Goal: Task Accomplishment & Management: Manage account settings

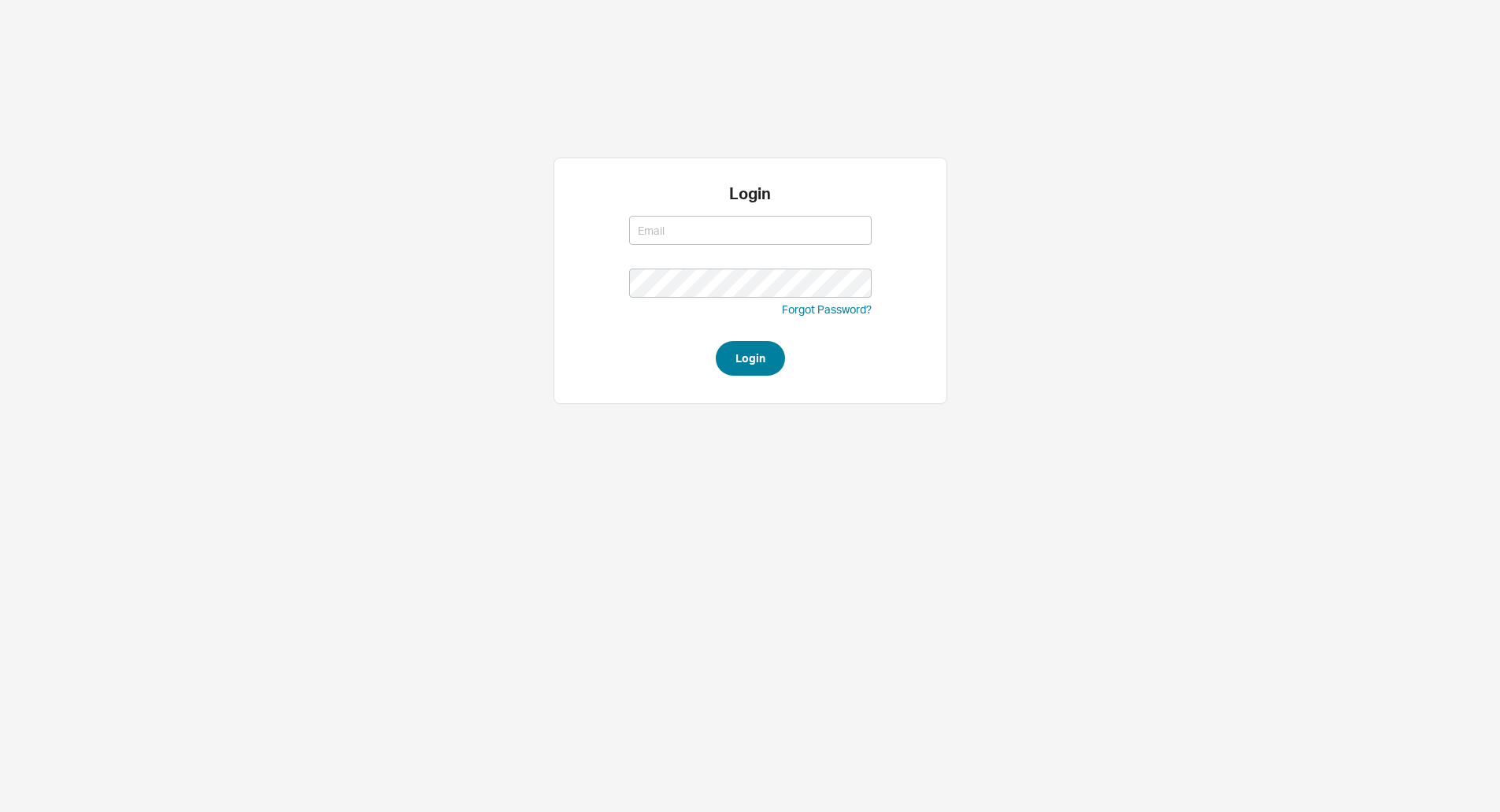
type input "[EMAIL_ADDRESS][DOMAIN_NAME]"
click at [754, 362] on button "Login" at bounding box center [750, 358] width 70 height 34
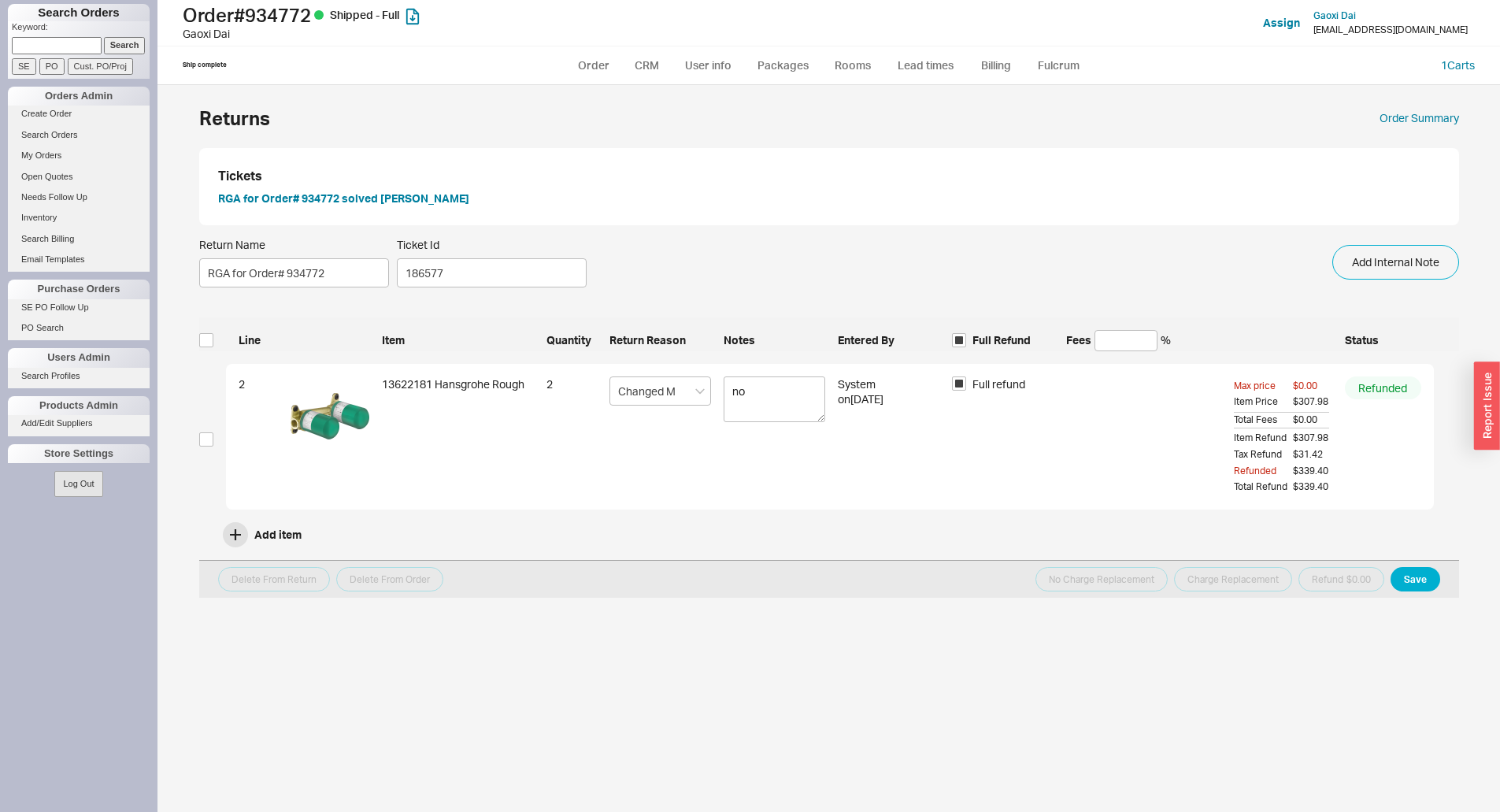
click at [55, 45] on input at bounding box center [57, 45] width 90 height 17
type input "1087939"
click at [104, 37] on input "Search" at bounding box center [125, 45] width 42 height 17
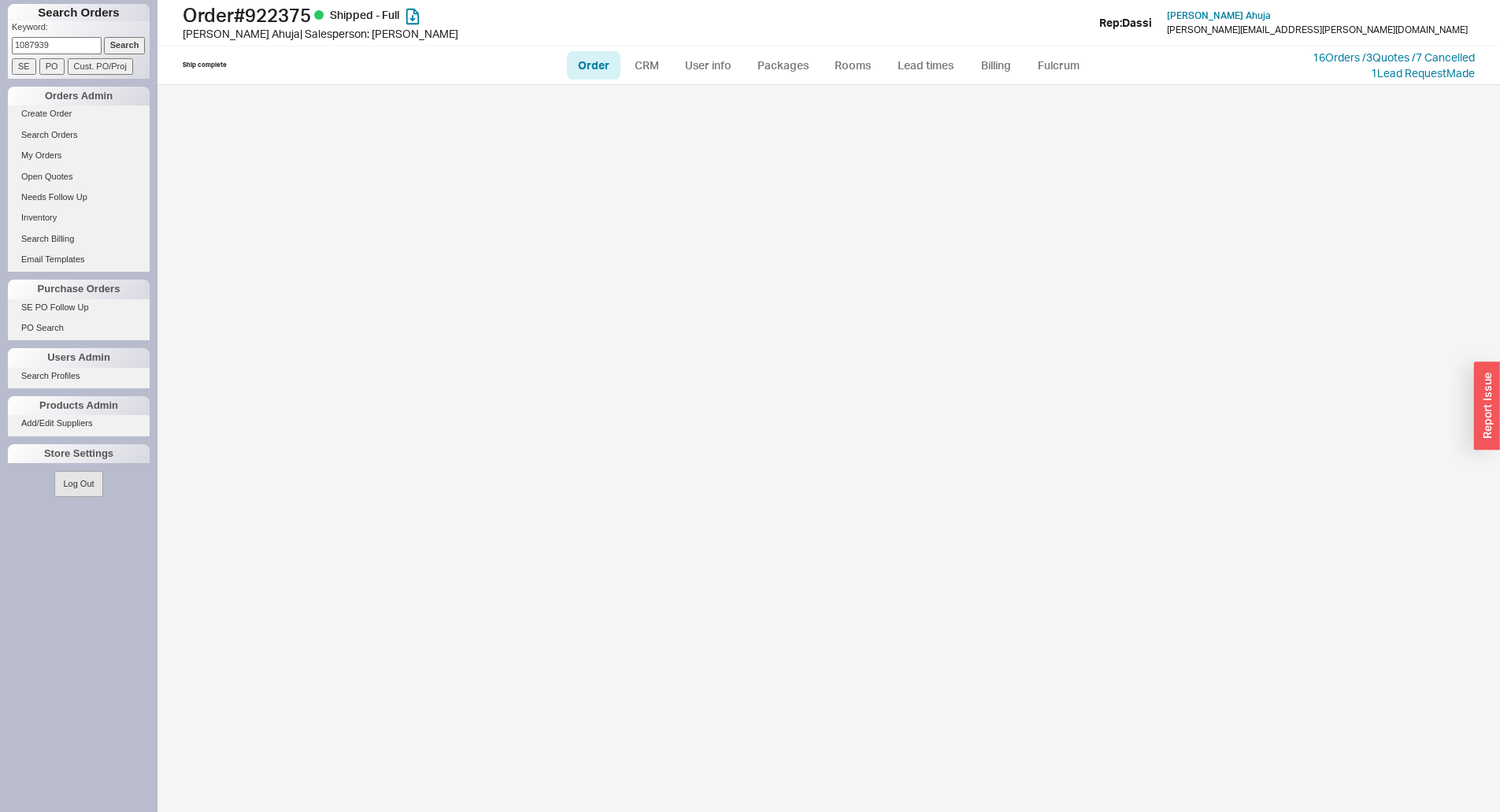
select select "LOW"
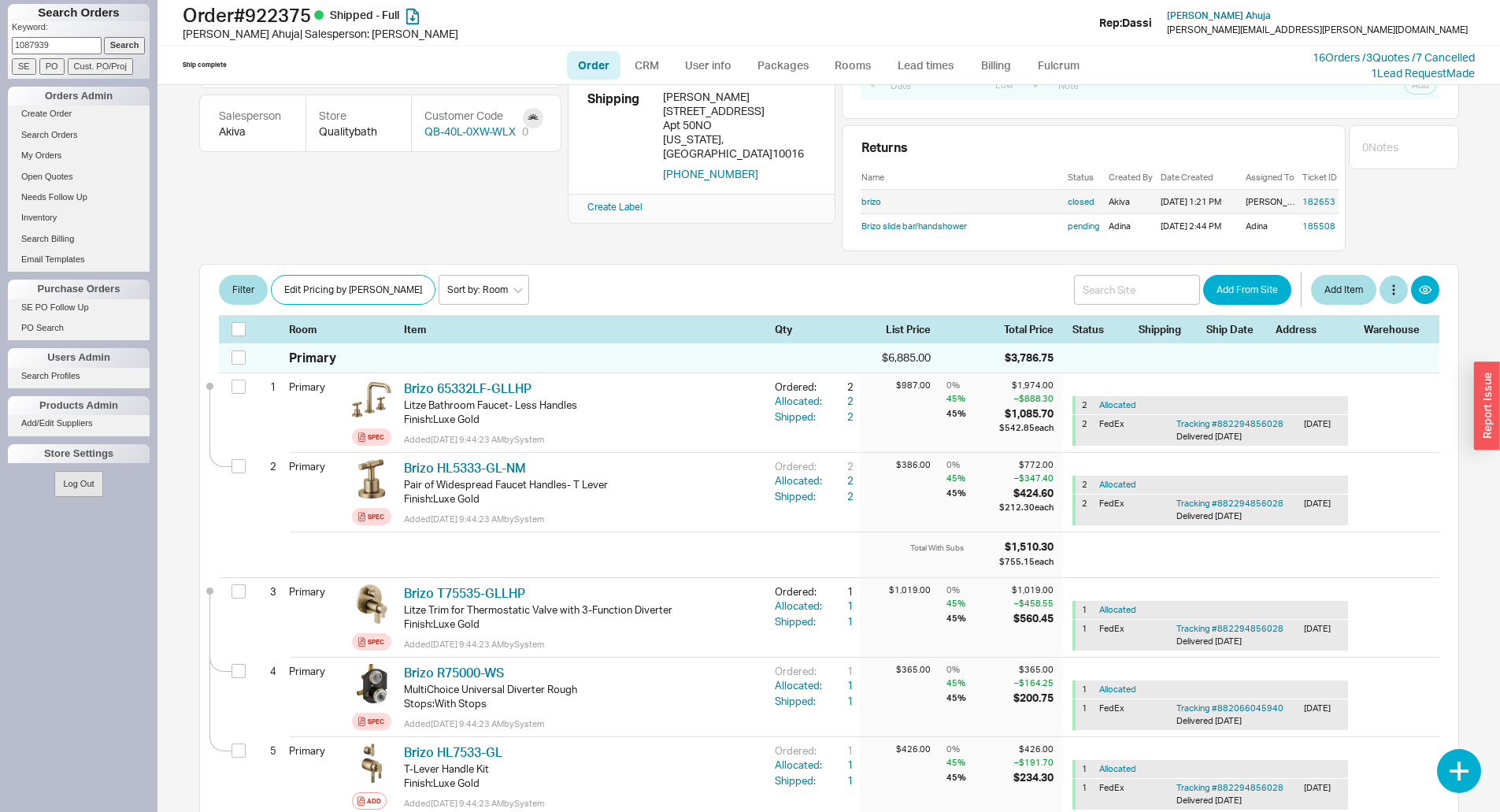
scroll to position [158, 0]
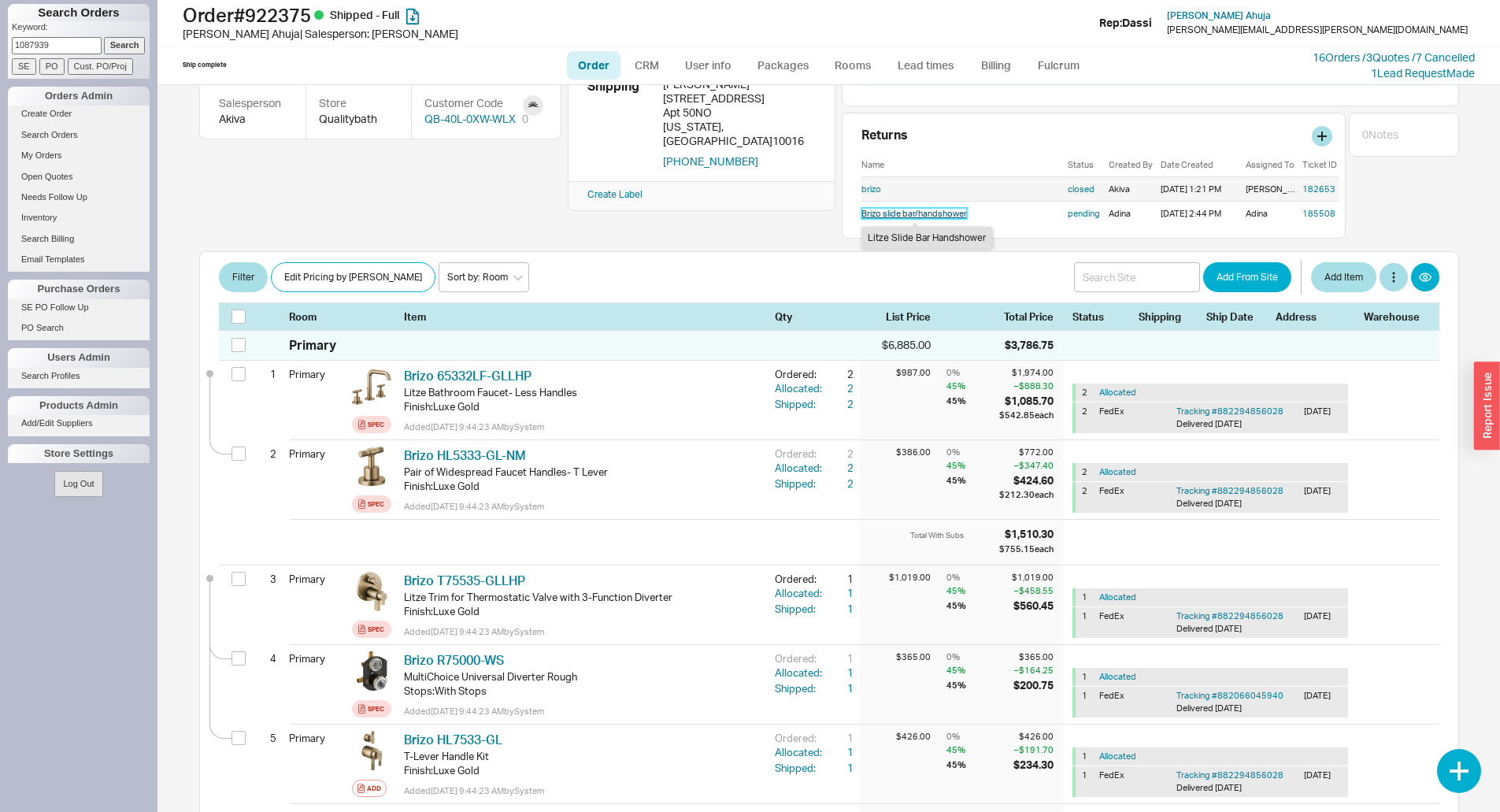
click at [898, 211] on link "Brizo slide bar/handshower" at bounding box center [915, 214] width 106 height 11
